Goal: Check status: Check status

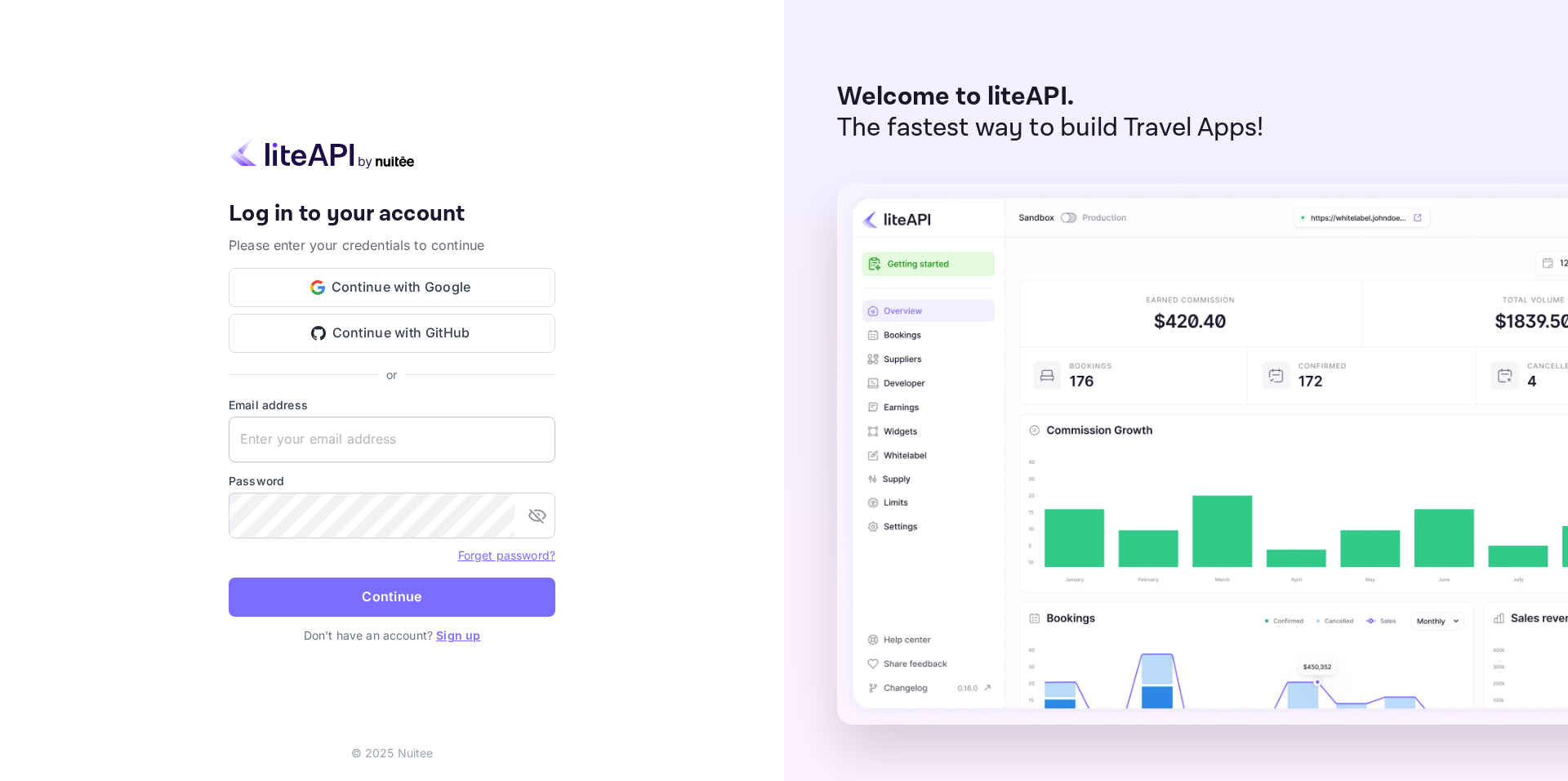
click at [396, 433] on input "text" at bounding box center [392, 439] width 327 height 45
paste input "[EMAIL_ADDRESS][DOMAIN_NAME]"
type input "[EMAIL_ADDRESS][DOMAIN_NAME]"
click at [435, 598] on button "Continue" at bounding box center [392, 597] width 327 height 39
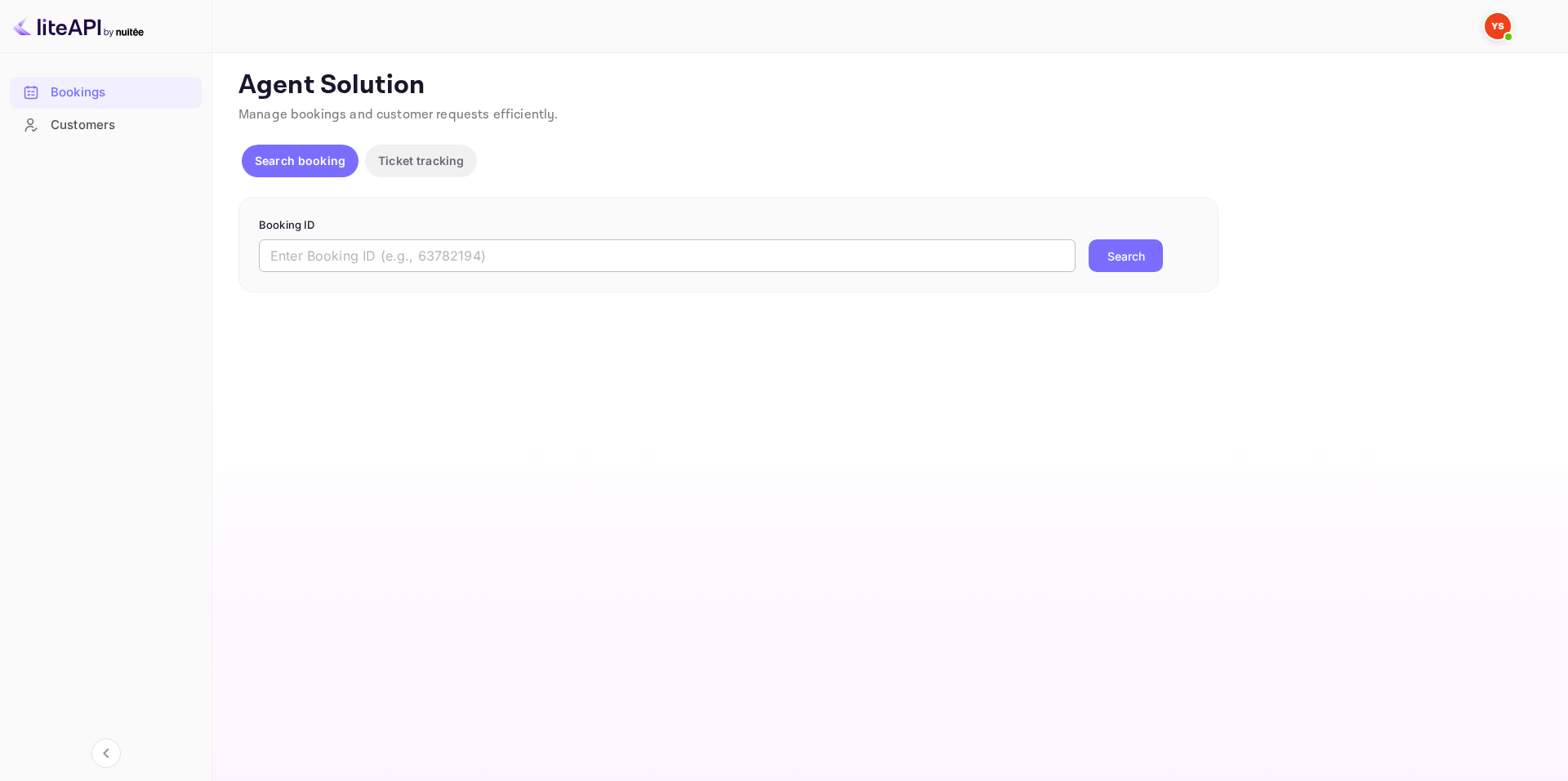
click at [369, 251] on input "text" at bounding box center [667, 255] width 817 height 33
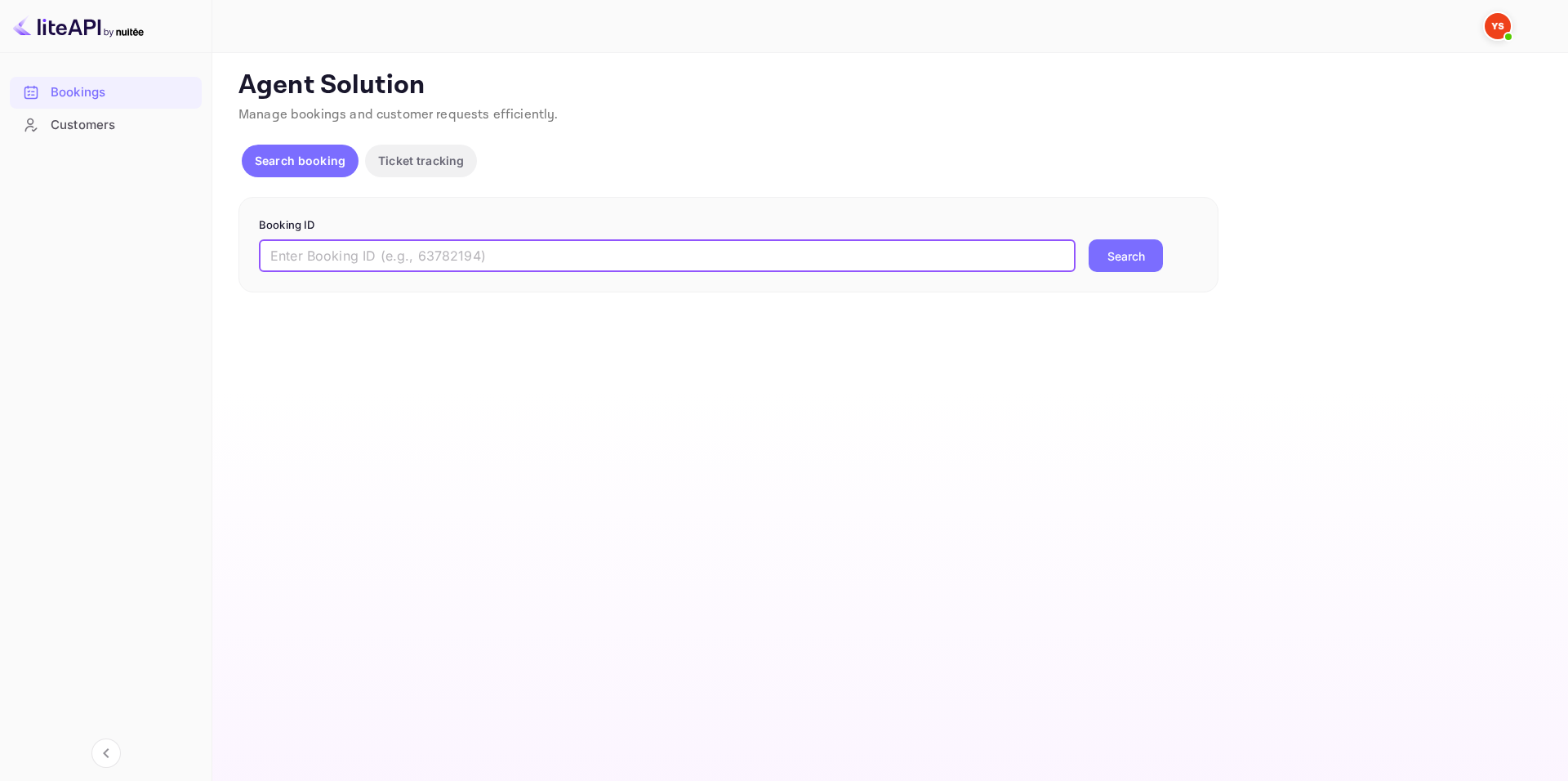
paste input "9373750"
type input "9373750"
click at [1140, 268] on button "Search" at bounding box center [1125, 255] width 74 height 33
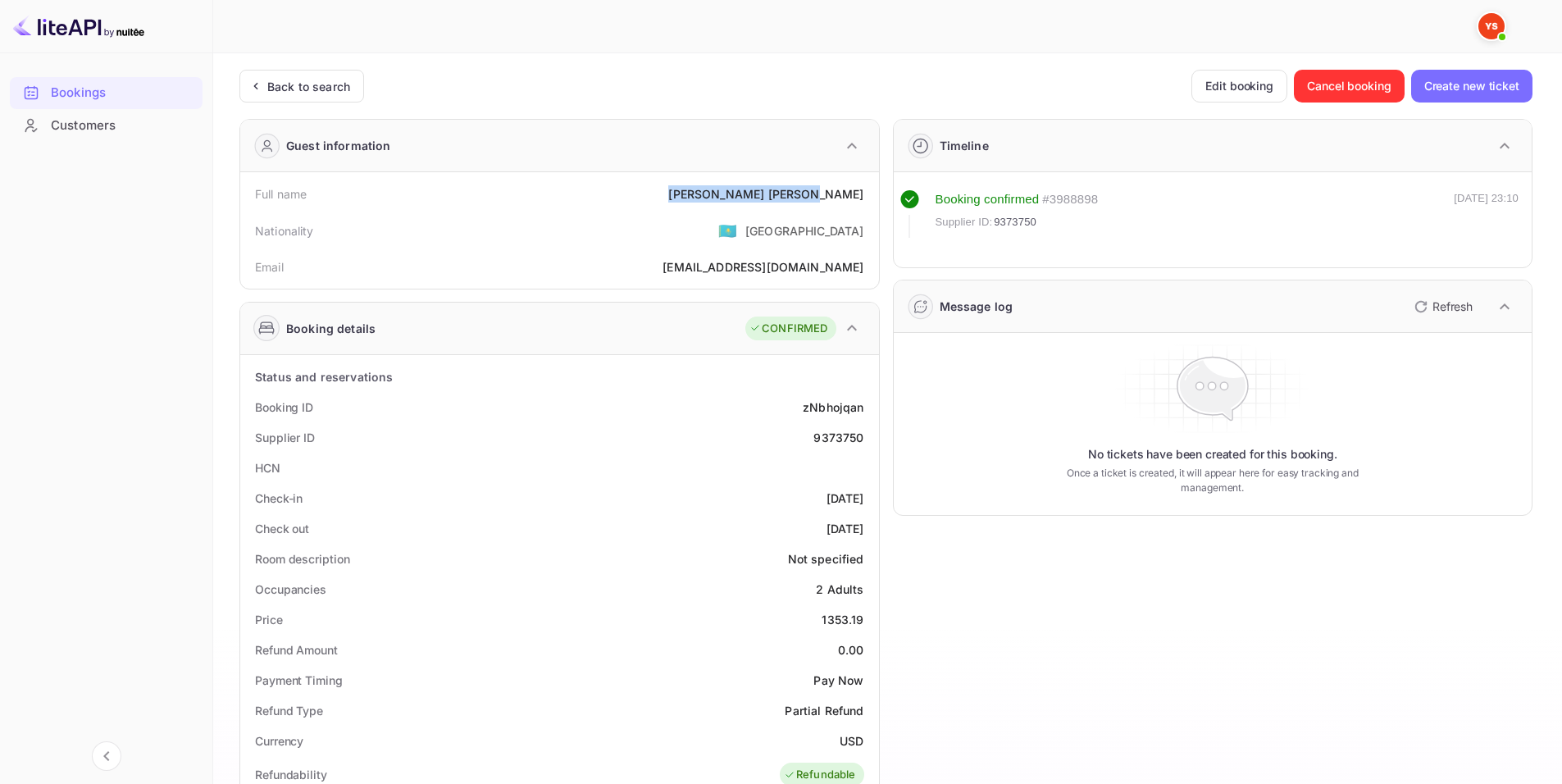
drag, startPoint x: 780, startPoint y: 185, endPoint x: 865, endPoint y: 194, distance: 85.5
click at [865, 194] on div "Full name [PERSON_NAME]" at bounding box center [560, 194] width 626 height 31
copy div "[PERSON_NAME]"
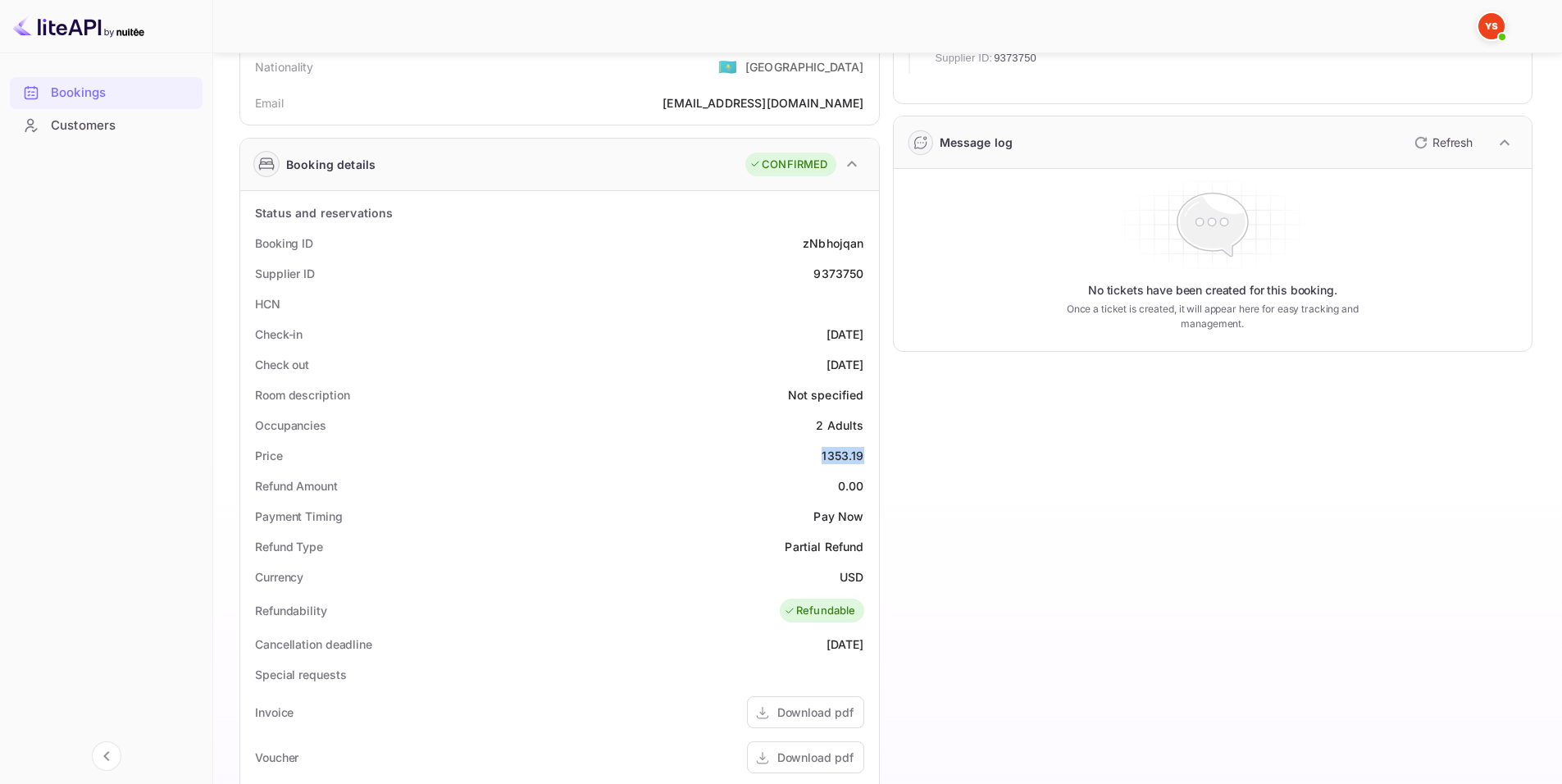
drag, startPoint x: 838, startPoint y: 455, endPoint x: 868, endPoint y: 454, distance: 30.0
click at [868, 454] on div "Price 1353.19" at bounding box center [560, 455] width 626 height 31
copy div "1353.19"
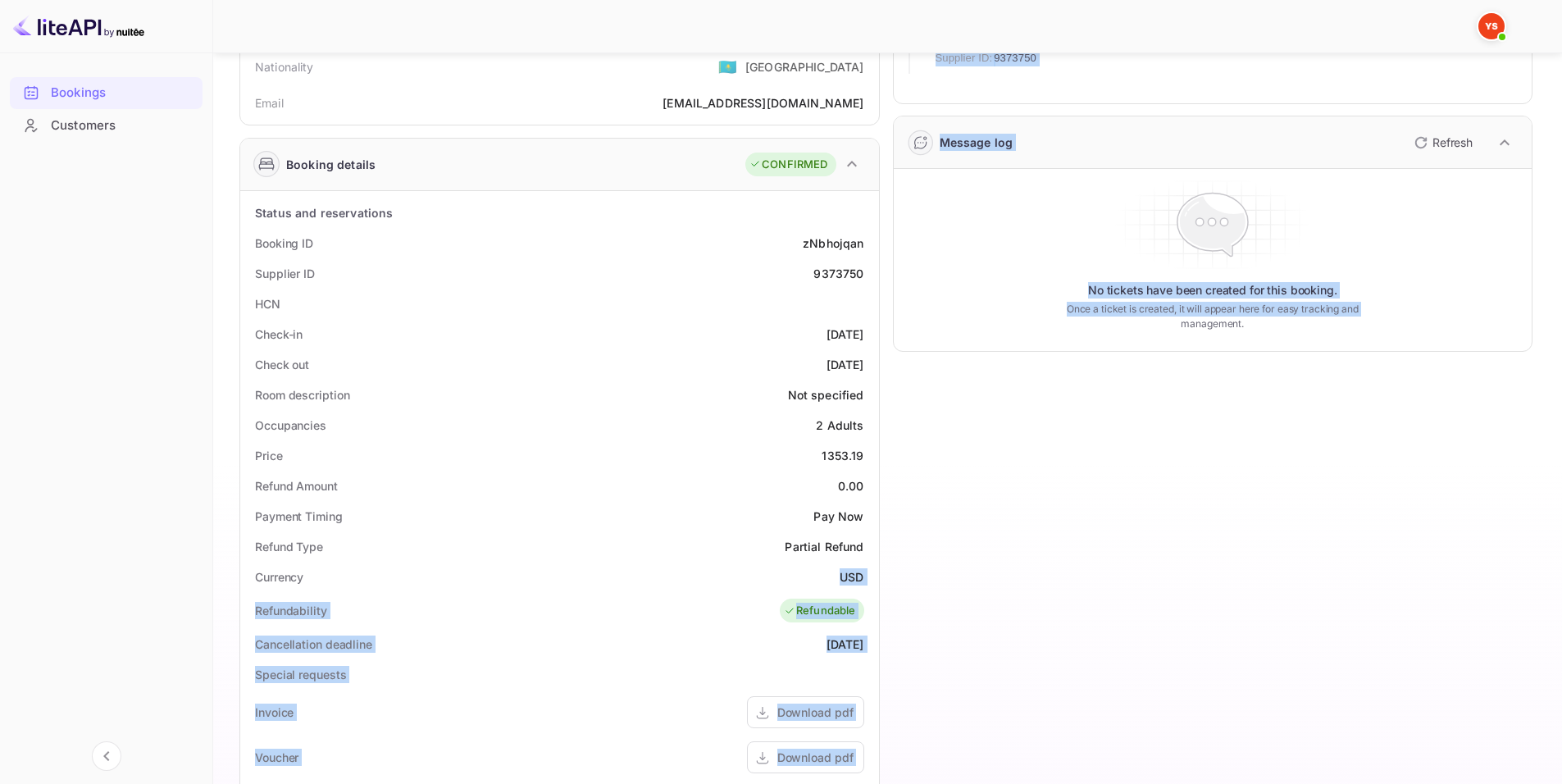
drag, startPoint x: 857, startPoint y: 569, endPoint x: 880, endPoint y: 571, distance: 23.1
click at [880, 571] on div "Guest information Full name [PERSON_NAME] Nationality 🇰🇿 [DEMOGRAPHIC_DATA] Ema…" at bounding box center [879, 524] width 1307 height 1165
copy div "USD Refundability Refundable Cancellation deadline [DATE] Special requests Invo…"
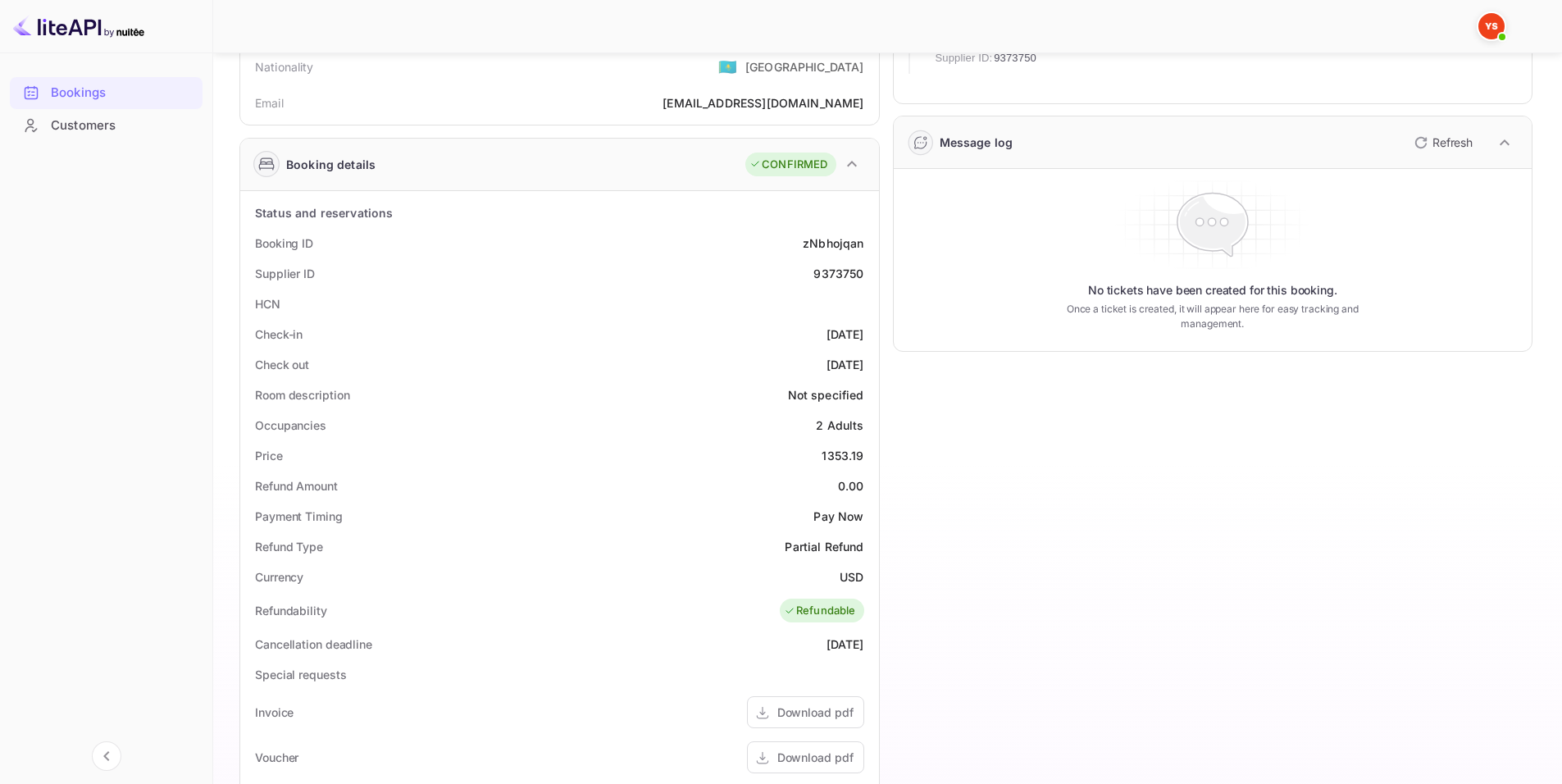
click at [854, 545] on div "Partial Refund" at bounding box center [824, 546] width 79 height 17
drag, startPoint x: 846, startPoint y: 586, endPoint x: 873, endPoint y: 582, distance: 27.3
click at [873, 582] on div "Status and reservations Booking ID zNbhojqan Supplier ID 9373750 HCN Check-in […" at bounding box center [560, 643] width 639 height 904
copy div "USD"
